Goal: Task Accomplishment & Management: Complete application form

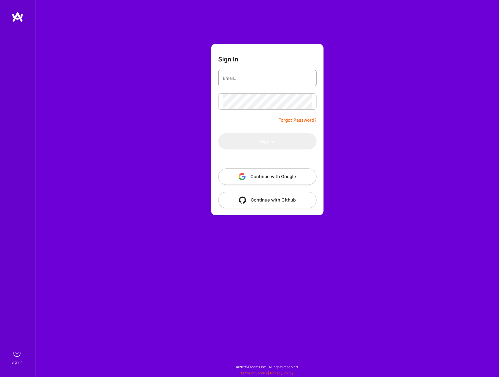
type input "[EMAIL_ADDRESS][DOMAIN_NAME]"
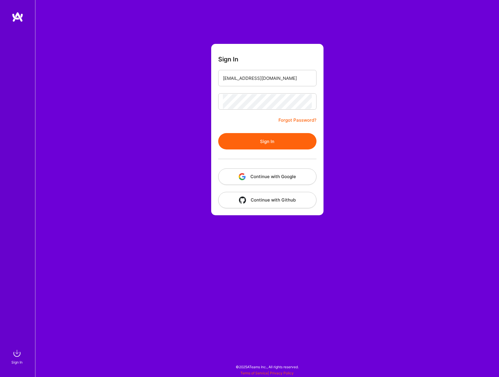
click at [277, 150] on div at bounding box center [267, 159] width 98 height 19
click at [271, 145] on button "Sign In" at bounding box center [267, 141] width 98 height 16
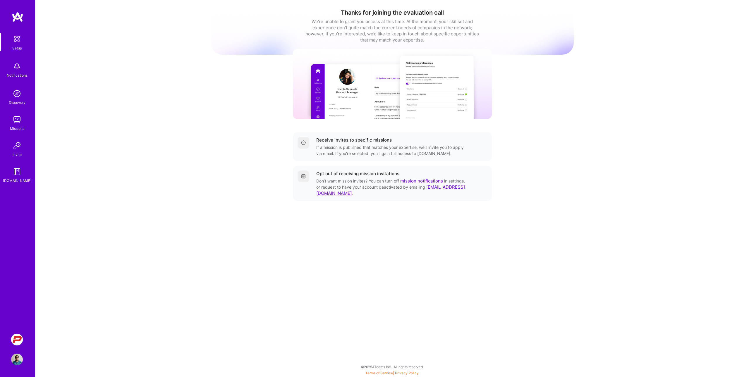
click at [20, 336] on img at bounding box center [17, 340] width 12 height 12
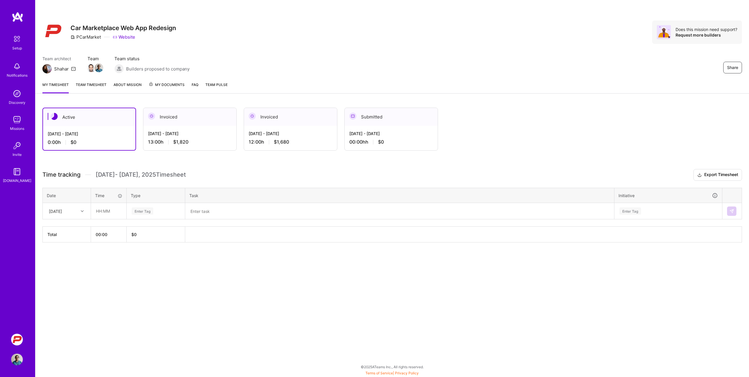
click at [275, 159] on div "Active [DATE] - [DATE] 0:00 h $0 Invoiced [DATE] - [DATE] 13:00 h $1,820 Invoic…" at bounding box center [392, 186] width 714 height 171
click at [104, 137] on div "[DATE] - [DATE]" at bounding box center [89, 134] width 83 height 6
click at [85, 210] on div at bounding box center [82, 212] width 9 height 8
click at [60, 227] on div "[DATE]" at bounding box center [66, 227] width 47 height 11
click at [101, 210] on input "text" at bounding box center [108, 211] width 35 height 16
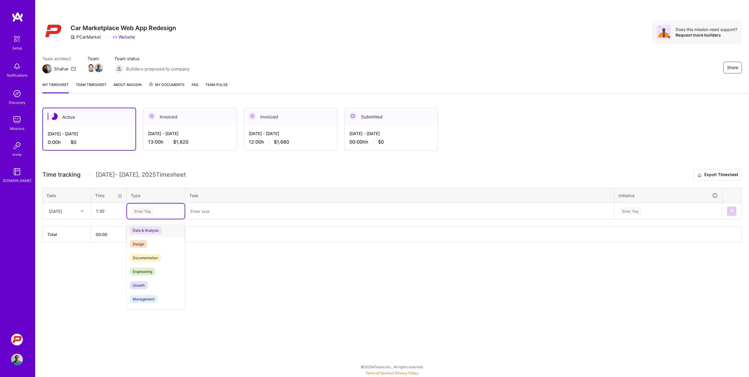
type input "01:30"
click at [138, 209] on div "Enter Tag" at bounding box center [143, 211] width 22 height 9
click at [145, 270] on span "Engineering" at bounding box center [142, 272] width 25 height 8
click at [206, 211] on textarea at bounding box center [400, 211] width 428 height 15
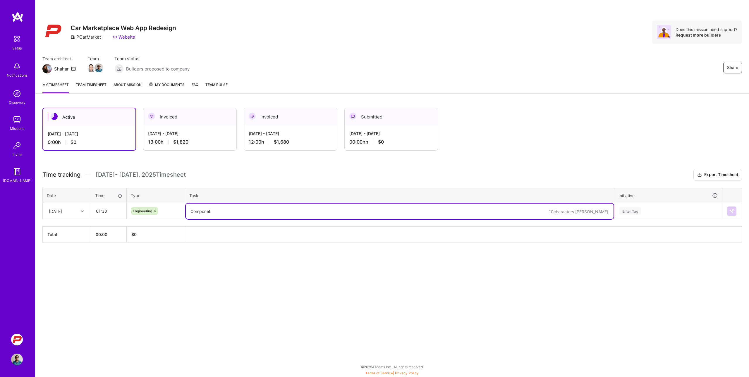
type textarea "Componet"
type textarea "C"
type textarea "D"
type textarea "Static Component Front End Architecture"
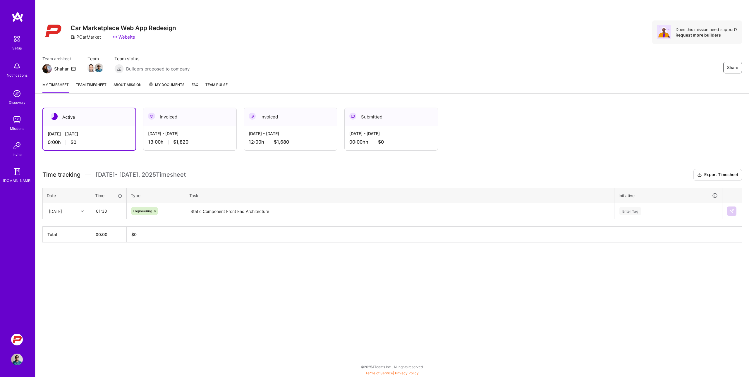
click at [245, 309] on div "Share Car Marketplace Web App Redesign PCarMarket Website Does this mission nee…" at bounding box center [392, 188] width 714 height 377
click at [499, 210] on div "Enter Tag" at bounding box center [631, 211] width 22 height 9
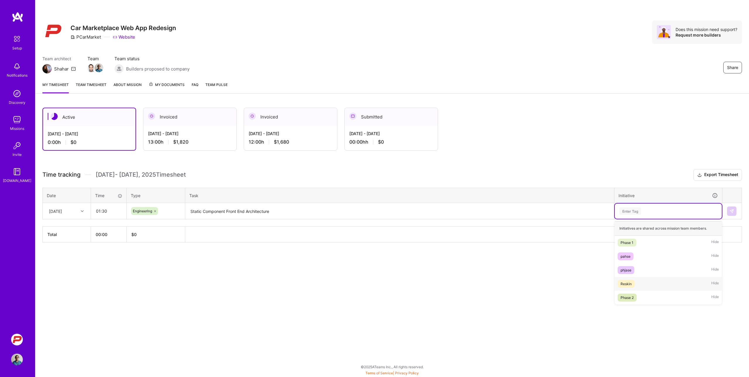
click at [499, 282] on div "Reskin" at bounding box center [626, 284] width 11 height 6
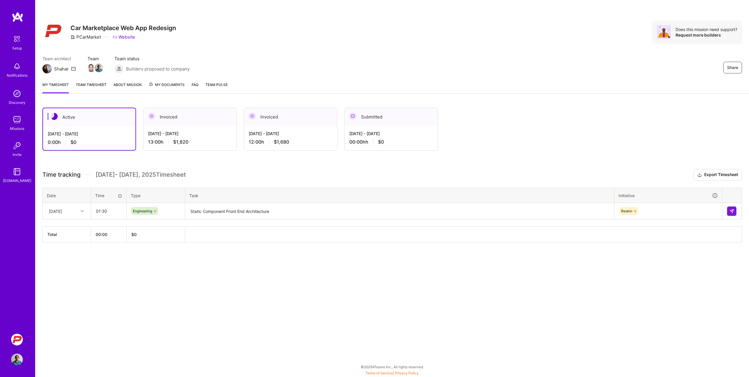
click at [499, 271] on div "Active [DATE] - [DATE] 0:00 h $0 Invoiced [DATE] - [DATE] 13:00 h $1,820 Invoic…" at bounding box center [392, 186] width 714 height 171
click at [499, 210] on button at bounding box center [731, 211] width 9 height 9
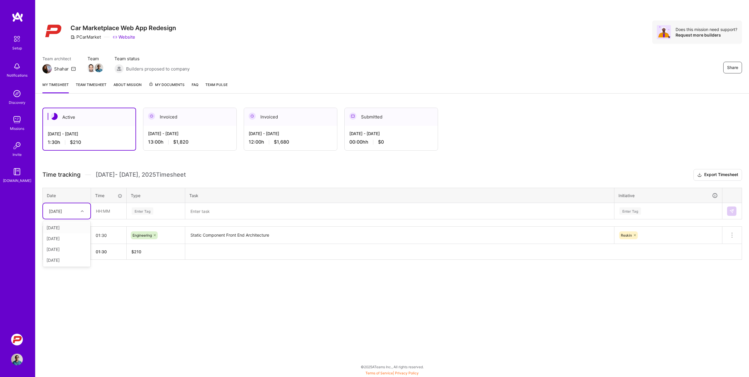
click at [82, 212] on icon at bounding box center [82, 211] width 3 height 3
click at [64, 228] on div "[DATE]" at bounding box center [66, 227] width 47 height 11
click at [95, 214] on input "text" at bounding box center [108, 211] width 35 height 16
type input "03:00"
click at [145, 210] on div "Enter Tag" at bounding box center [143, 211] width 22 height 9
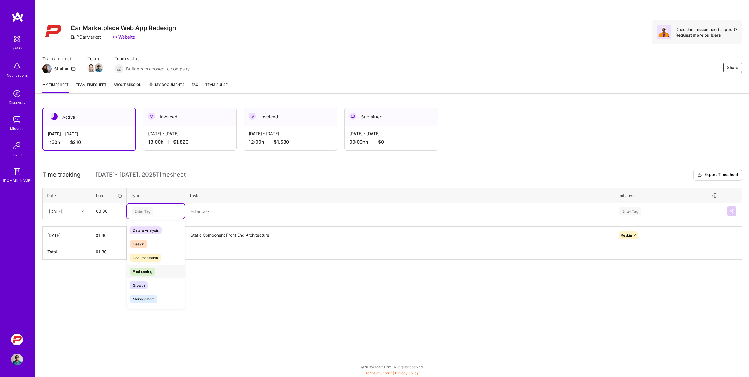
click at [143, 267] on div "Engineering" at bounding box center [156, 272] width 58 height 14
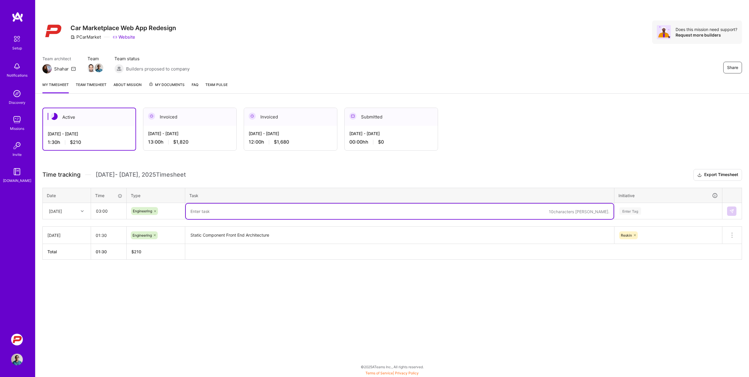
click at [210, 212] on textarea at bounding box center [400, 212] width 428 height 16
click at [216, 232] on textarea "Static Component Front End Architecture" at bounding box center [400, 235] width 428 height 16
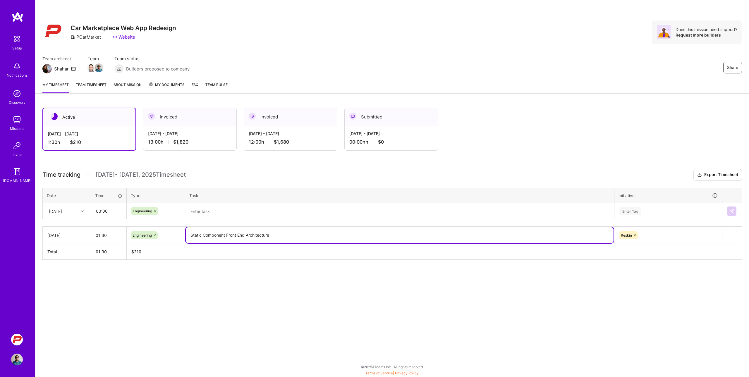
click at [216, 232] on textarea "Static Component Front End Architecture" at bounding box center [400, 235] width 428 height 16
click at [210, 210] on textarea at bounding box center [400, 212] width 428 height 16
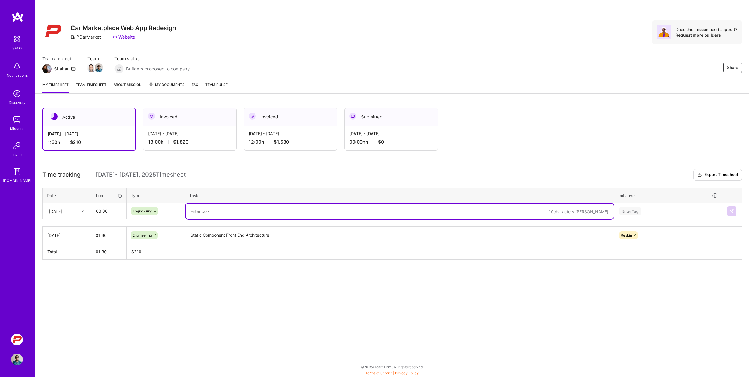
paste textarea "Static Component Front End Architecture"
type textarea "Static Component Front End Architecture,"
click at [99, 213] on input "03:00" at bounding box center [108, 211] width 35 height 16
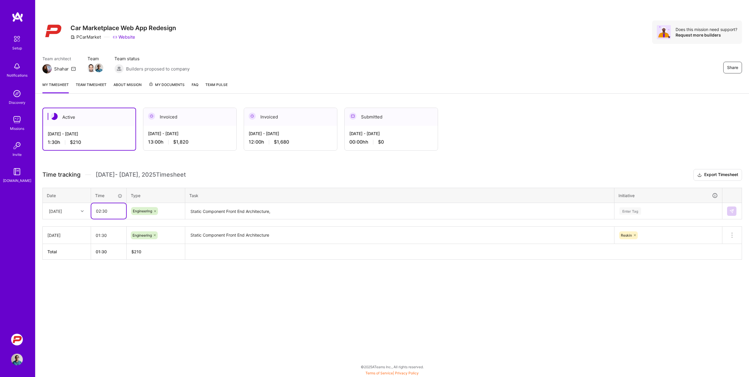
type input "02:30"
click at [306, 211] on textarea "Static Component Front End Architecture," at bounding box center [400, 212] width 428 height 16
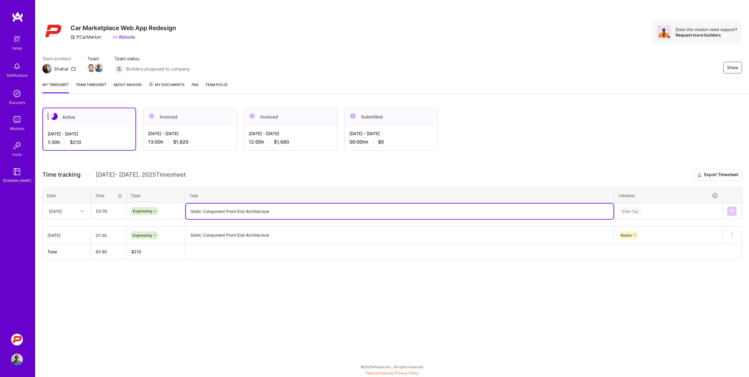
type textarea "Static Component Front End Architecture"
click at [499, 213] on div "Enter Tag" at bounding box center [631, 211] width 22 height 9
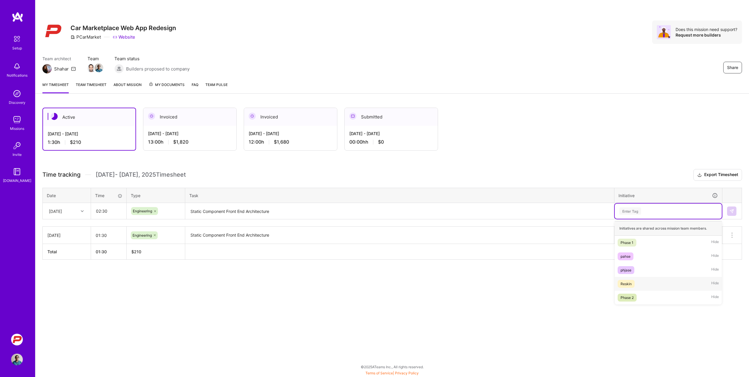
click at [499, 285] on div "Reskin" at bounding box center [626, 284] width 11 height 6
click at [499, 209] on img at bounding box center [732, 211] width 5 height 5
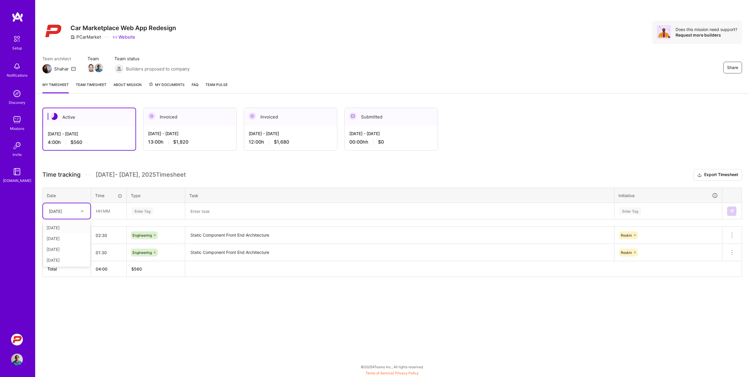
click at [83, 210] on icon at bounding box center [82, 211] width 3 height 3
click at [68, 237] on div "[DATE]" at bounding box center [66, 238] width 47 height 11
click at [104, 210] on input "text" at bounding box center [108, 211] width 35 height 16
type input "00:30"
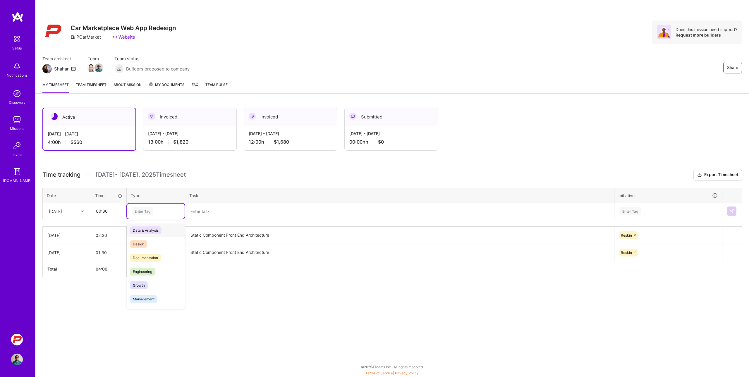
click at [147, 210] on div "Enter Tag" at bounding box center [143, 211] width 22 height 9
click at [147, 274] on span "Engineering" at bounding box center [142, 272] width 25 height 8
click at [206, 214] on textarea at bounding box center [400, 212] width 428 height 16
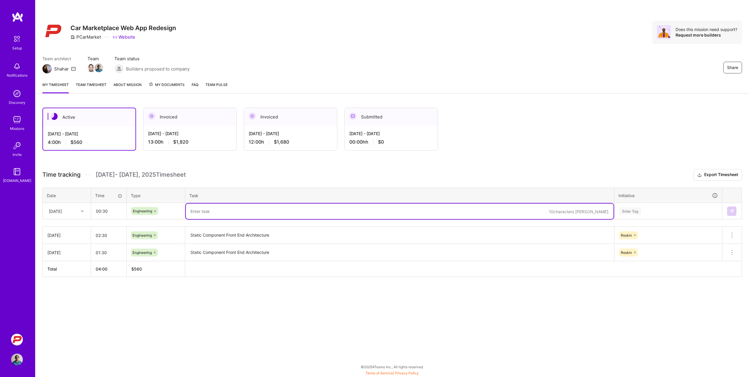
click at [252, 237] on textarea "Static Component Front End Architecture" at bounding box center [400, 235] width 428 height 16
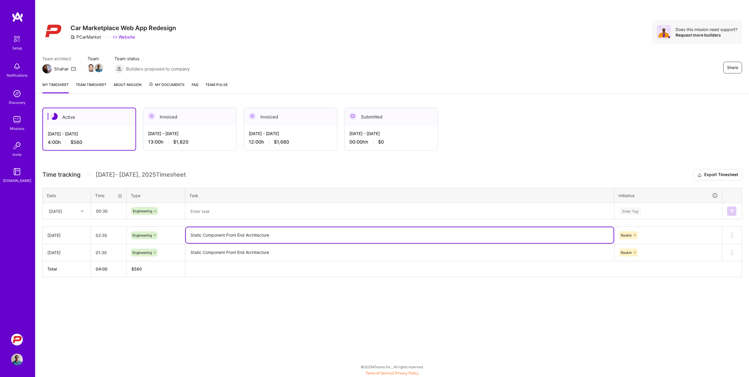
click at [252, 237] on textarea "Static Component Front End Architecture" at bounding box center [400, 235] width 428 height 16
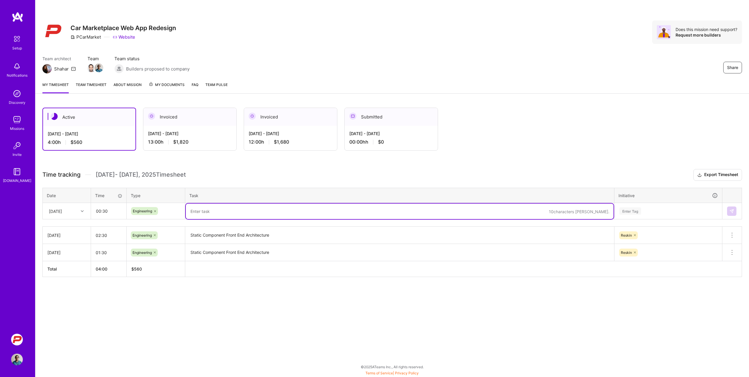
click at [226, 209] on textarea at bounding box center [400, 212] width 428 height 16
paste textarea "Static Component Front End Architecture"
type textarea "Static Component Front End Architecture, Pages"
click at [296, 236] on textarea "Static Component Front End Architecture" at bounding box center [400, 235] width 428 height 16
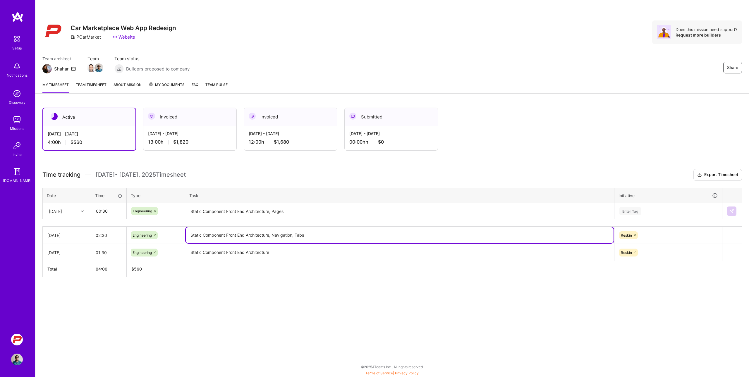
type textarea "Static Component Front End Architecture, Navigation, Tabs"
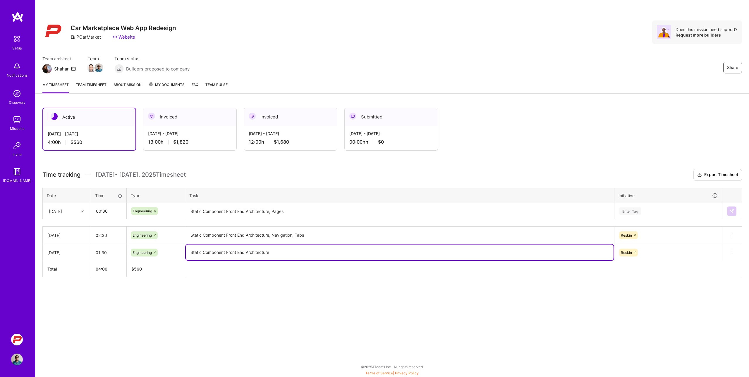
click at [299, 251] on textarea "Static Component Front End Architecture" at bounding box center [400, 253] width 428 height 16
type textarea "Static Component Front End Architecture, Article Components, Tabs"
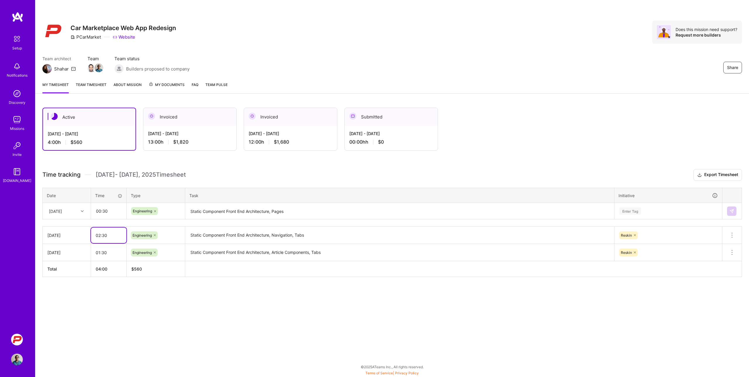
click at [100, 238] on input "02:30" at bounding box center [108, 236] width 35 height 16
click at [107, 212] on input "00:30" at bounding box center [108, 211] width 35 height 16
click at [432, 328] on div "Share Car Marketplace Web App Redesign PCarMarket Website Does this mission nee…" at bounding box center [392, 188] width 714 height 377
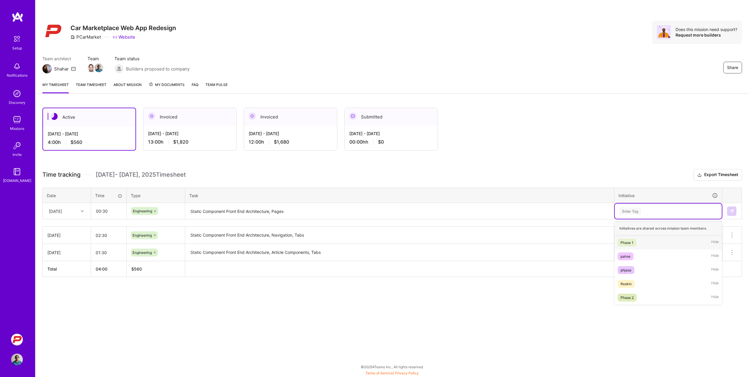
click at [499, 210] on div "Enter Tag" at bounding box center [631, 211] width 22 height 9
type input "re"
click at [499, 244] on div "Reskin" at bounding box center [626, 243] width 11 height 6
click at [499, 309] on div "Share Car Marketplace Web App Redesign PCarMarket Website Does this mission nee…" at bounding box center [392, 188] width 714 height 377
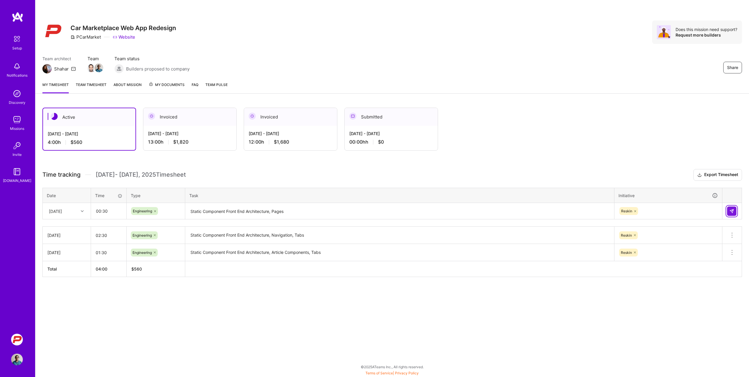
click at [499, 211] on img at bounding box center [732, 211] width 5 height 5
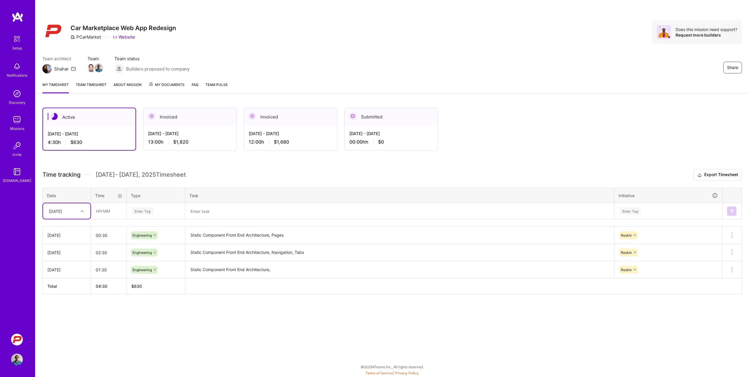
click at [499, 156] on div "Active [DATE] - [DATE] 4:30 h $630 Invoiced [DATE] - [DATE] 13:00 h $1,820 Invo…" at bounding box center [392, 212] width 714 height 222
click at [101, 210] on input "text" at bounding box center [108, 211] width 35 height 16
type input "01:00"
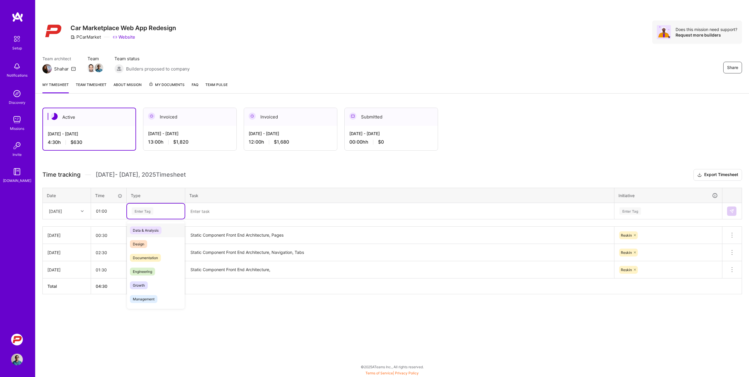
click at [148, 210] on div "Enter Tag" at bounding box center [143, 211] width 22 height 9
click at [143, 268] on span "Engineering" at bounding box center [142, 272] width 25 height 8
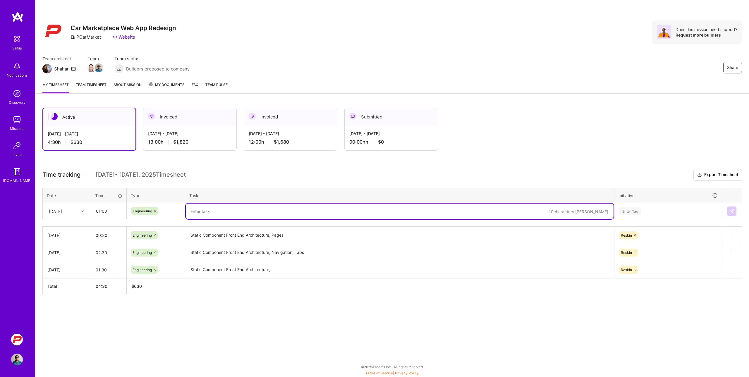
click at [208, 210] on textarea at bounding box center [400, 212] width 428 height 16
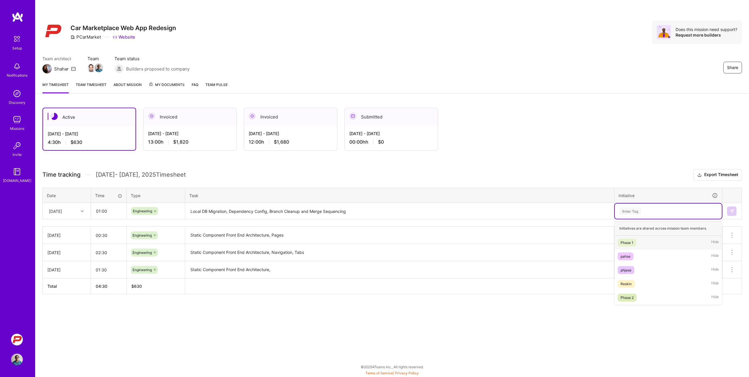
click at [499, 212] on div "Enter Tag" at bounding box center [631, 211] width 22 height 9
click at [499, 283] on div "Reskin" at bounding box center [626, 284] width 11 height 6
click at [499, 156] on div "Active [DATE] - [DATE] 4:30 h $630 Invoiced [DATE] - [DATE] 13:00 h $1,820 Invo…" at bounding box center [392, 212] width 714 height 222
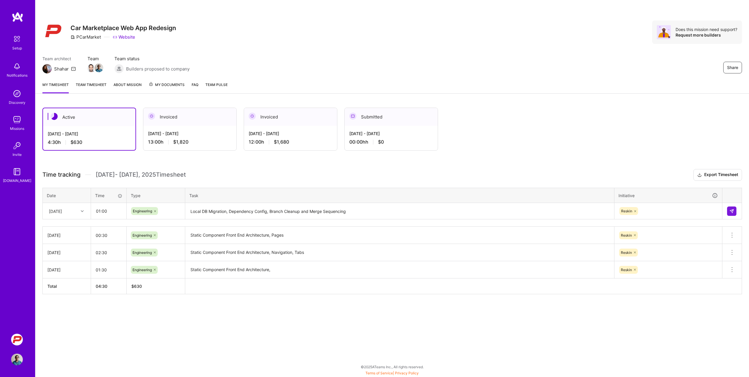
click at [348, 311] on div "Active [DATE] - [DATE] 4:30 h $630 Invoiced [DATE] - [DATE] 13:00 h $1,820 Invo…" at bounding box center [392, 212] width 714 height 222
click at [274, 209] on textarea "Local DB Migration, Dependency Config, Branch Cleanup and Merge Sequencing" at bounding box center [400, 212] width 428 height 16
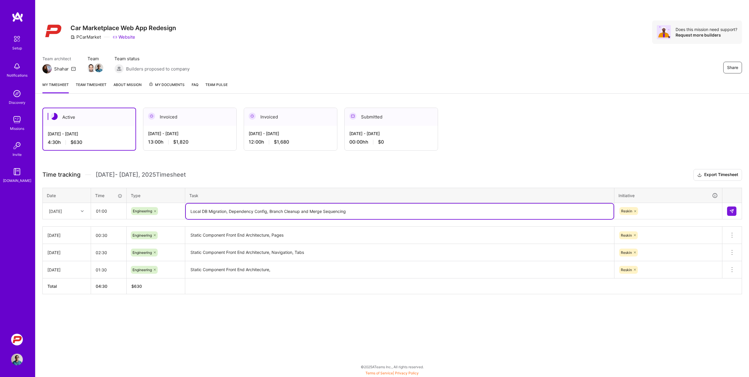
click at [278, 212] on textarea "Local DB Migration, Dependency Config, Branch Cleanup and Merge Sequencing" at bounding box center [400, 212] width 428 height 16
type textarea "Local DB Migration, Dependency Config, PR Review Cleanup and Merge Sequencing"
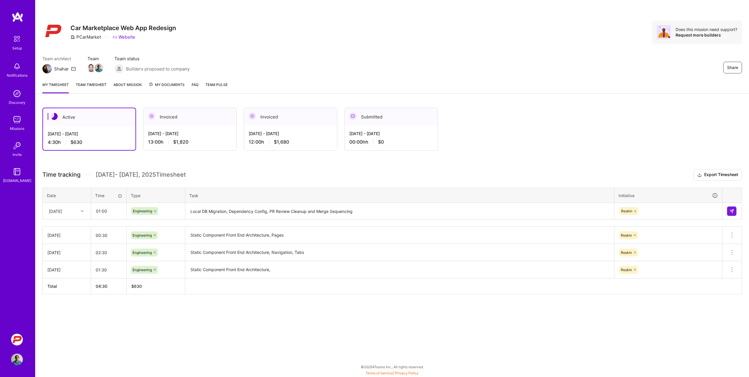
click at [359, 322] on div "Active [DATE] - [DATE] 4:30 h $630 Invoiced [DATE] - [DATE] 13:00 h $1,820 Invo…" at bounding box center [392, 212] width 714 height 222
click at [499, 212] on img at bounding box center [732, 211] width 5 height 5
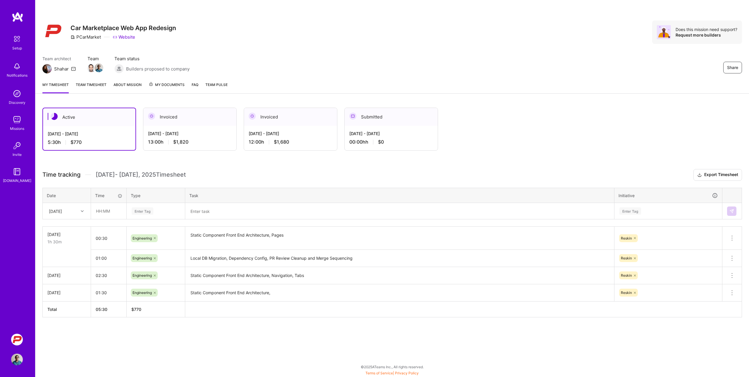
click at [499, 128] on div "Active [DATE] - [DATE] 5:30 h $770 Invoiced [DATE] - [DATE] 13:00 h $1,820 Invo…" at bounding box center [360, 129] width 637 height 43
click at [499, 235] on button at bounding box center [732, 238] width 19 height 17
click at [213, 240] on textarea "Static Component Front End Architecture, Pages" at bounding box center [400, 238] width 428 height 22
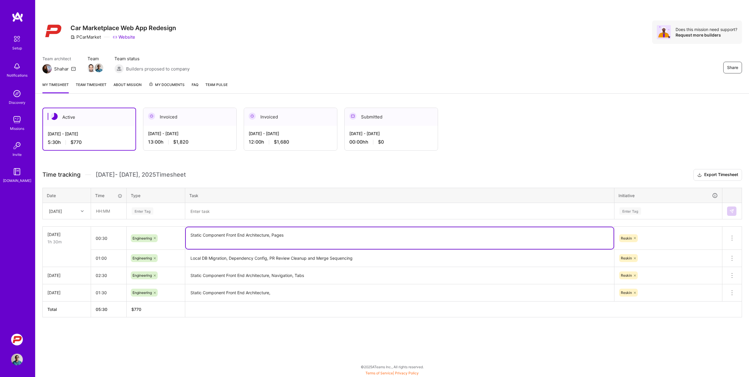
click at [213, 240] on textarea "Static Component Front End Architecture, Pages" at bounding box center [400, 238] width 428 height 22
click at [326, 260] on textarea "Local DB Migration, Dependency Config, PR Review Cleanup and Merge Sequencing" at bounding box center [400, 259] width 428 height 16
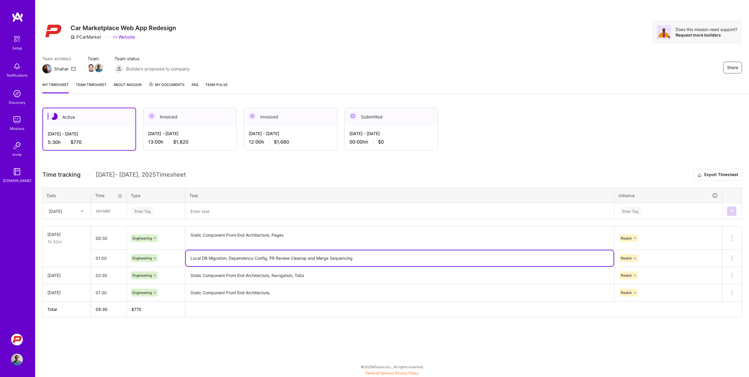
click at [326, 260] on textarea "Local DB Migration, Dependency Config, PR Review Cleanup and Merge Sequencing" at bounding box center [400, 259] width 428 height 16
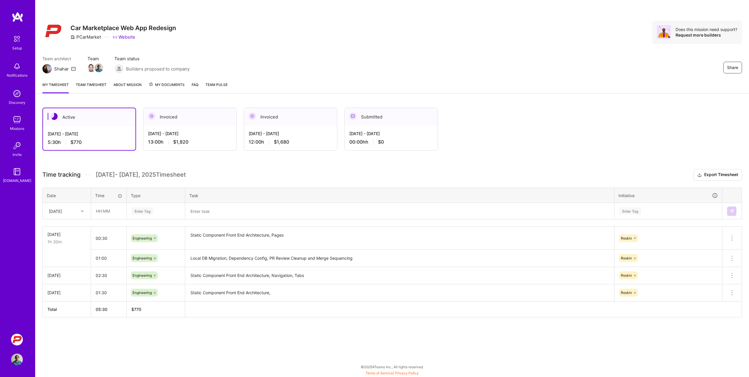
click at [499, 259] on icon at bounding box center [732, 258] width 7 height 7
click at [499, 270] on button "Delete row" at bounding box center [718, 268] width 30 height 14
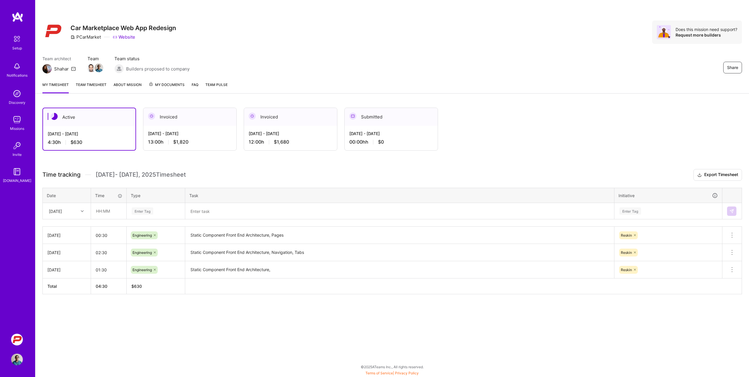
click at [62, 209] on div "[DATE]" at bounding box center [55, 211] width 13 height 6
click at [59, 261] on div "[DATE]" at bounding box center [66, 260] width 47 height 11
click at [104, 210] on input "text" at bounding box center [108, 211] width 35 height 16
type input "01:00"
click at [152, 272] on span "Engineering" at bounding box center [142, 272] width 25 height 8
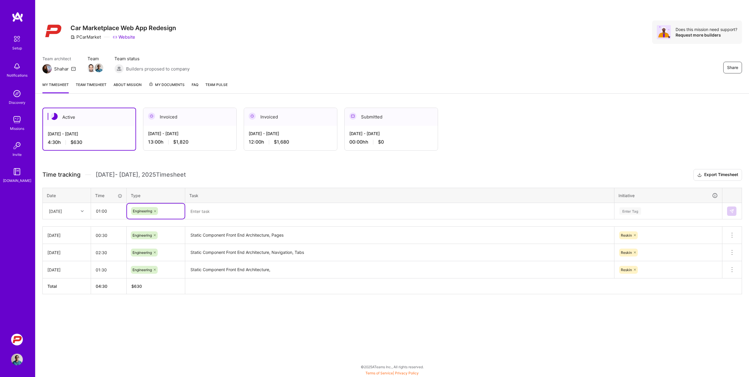
click at [208, 203] on td at bounding box center [399, 211] width 429 height 16
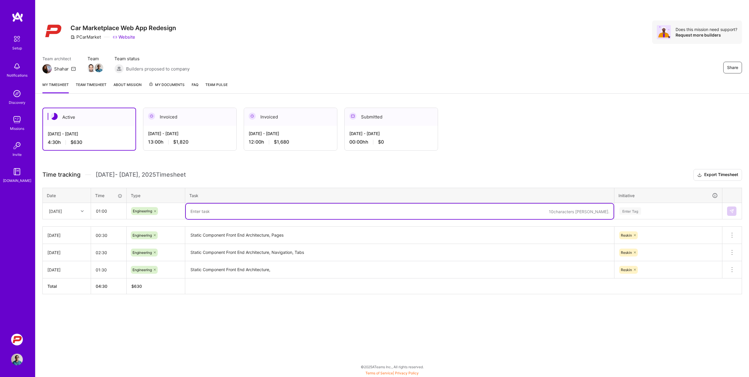
click at [205, 208] on textarea at bounding box center [400, 212] width 428 height 16
paste textarea "Local DB Migration, Dependency Config, PR Review Cleanup and Merge Sequencing"
type textarea "Local DB Migration, Dependency Config, PR Review Cleanup and Merge Sequencing"
click at [246, 181] on div "Time tracking [DATE] - [DATE] Timesheet Export Timesheet Date Time Type Task In…" at bounding box center [392, 231] width 700 height 125
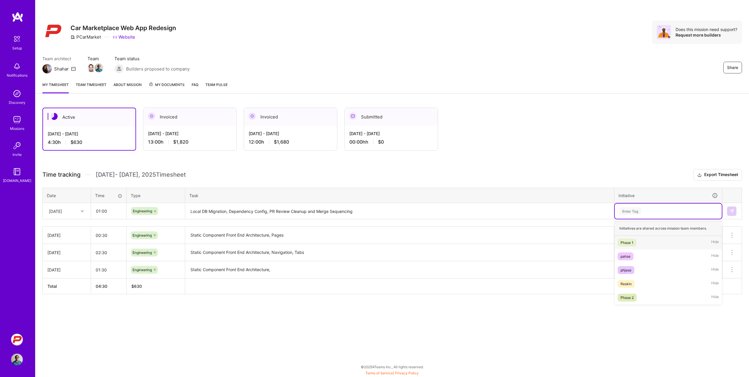
click at [499, 208] on div "Enter Tag" at bounding box center [631, 211] width 22 height 9
type input "re"
click at [499, 240] on div "Reskin" at bounding box center [626, 243] width 11 height 6
click at [499, 180] on h3 "Time tracking [DATE] - [DATE] Timesheet Export Timesheet" at bounding box center [392, 175] width 700 height 12
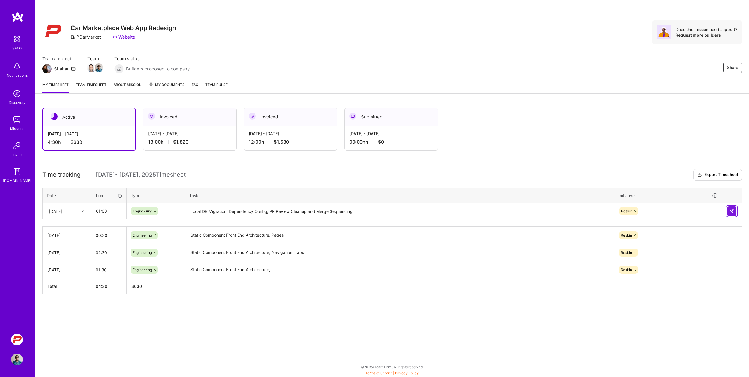
click at [499, 210] on img at bounding box center [732, 211] width 5 height 5
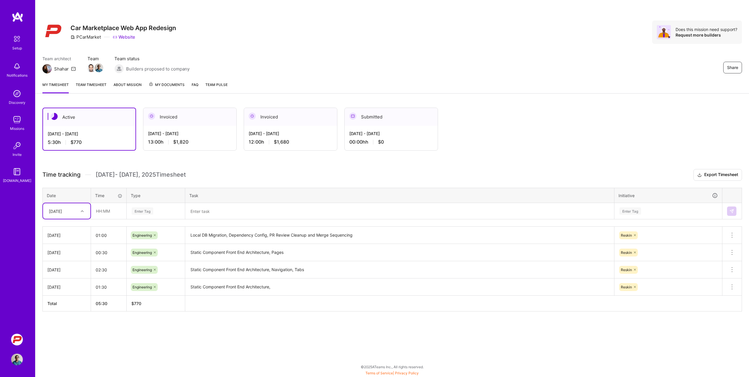
click at [257, 351] on div "Share Car Marketplace Web App Redesign PCarMarket Website Does this mission nee…" at bounding box center [392, 188] width 714 height 377
click at [247, 353] on div "Share Car Marketplace Web App Redesign PCarMarket Website Does this mission nee…" at bounding box center [392, 188] width 714 height 377
click at [290, 45] on div "Share Car Marketplace Web App Redesign PCarMarket Website Does this mission nee…" at bounding box center [392, 38] width 714 height 77
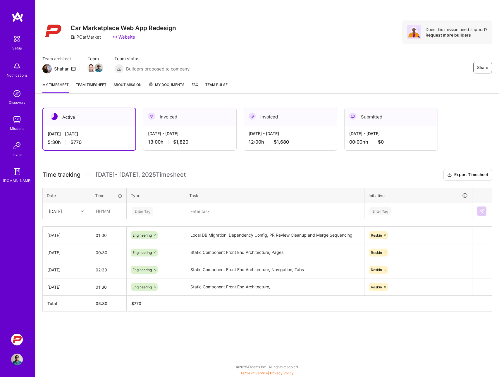
click at [209, 44] on div "Share Car Marketplace Web App Redesign PCarMarket Website Does this mission nee…" at bounding box center [267, 38] width 464 height 77
